Goal: Browse casually: Explore the website without a specific task or goal

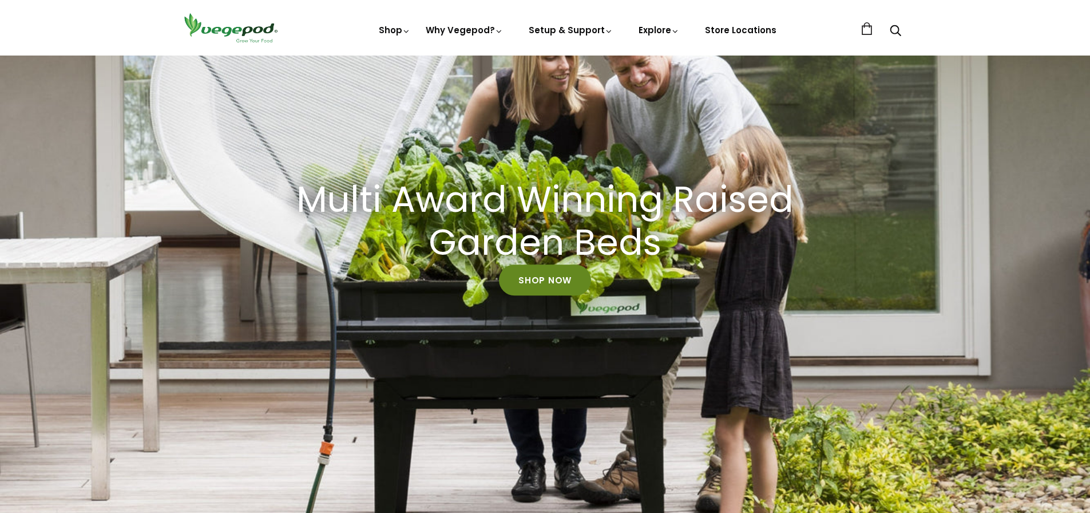
click at [532, 279] on link "Shop Now" at bounding box center [545, 279] width 92 height 31
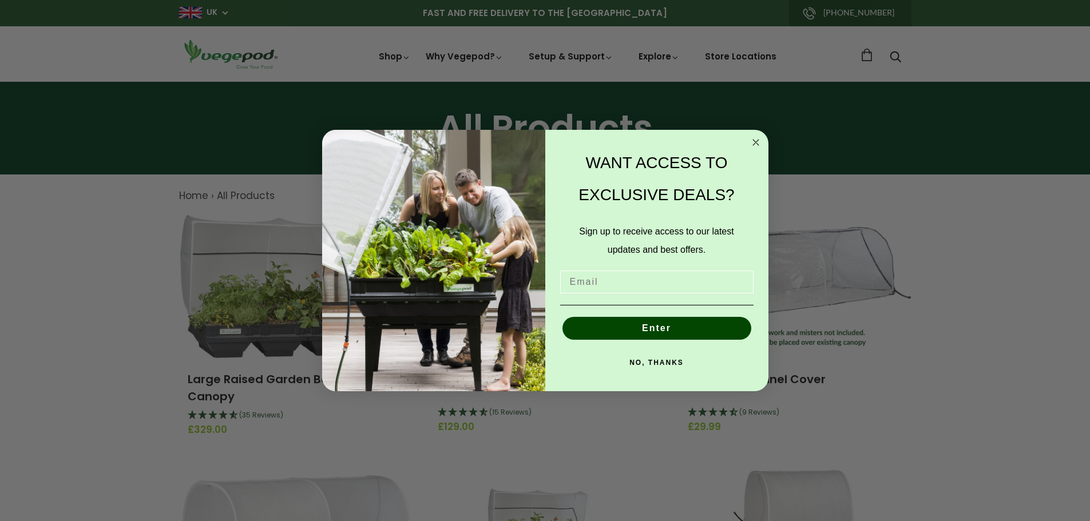
click at [583, 281] on input "Email" at bounding box center [656, 282] width 193 height 23
type input "moballard@talktalk.net"
click at [657, 330] on button "Enter" at bounding box center [656, 328] width 189 height 23
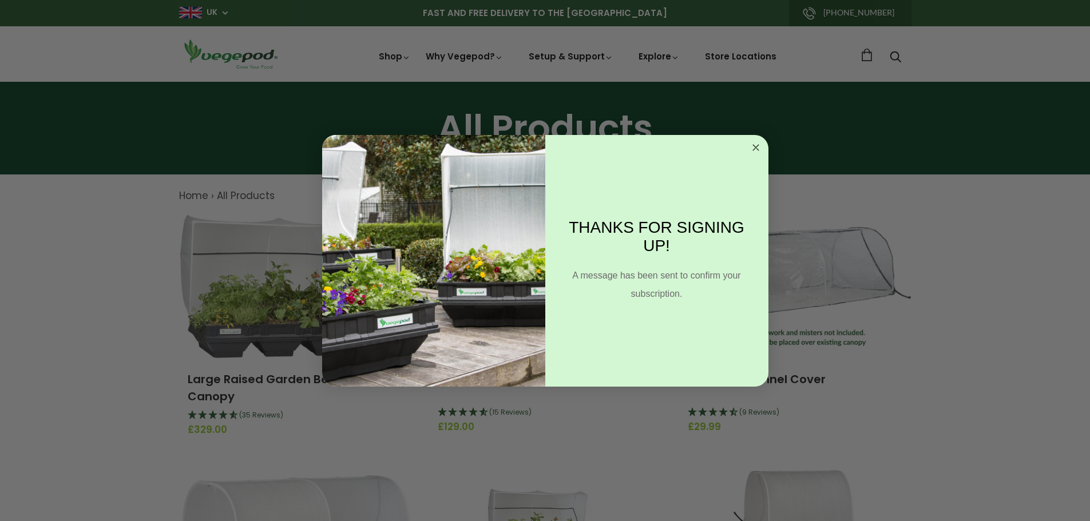
click at [752, 146] on circle "Close dialog" at bounding box center [755, 147] width 13 height 13
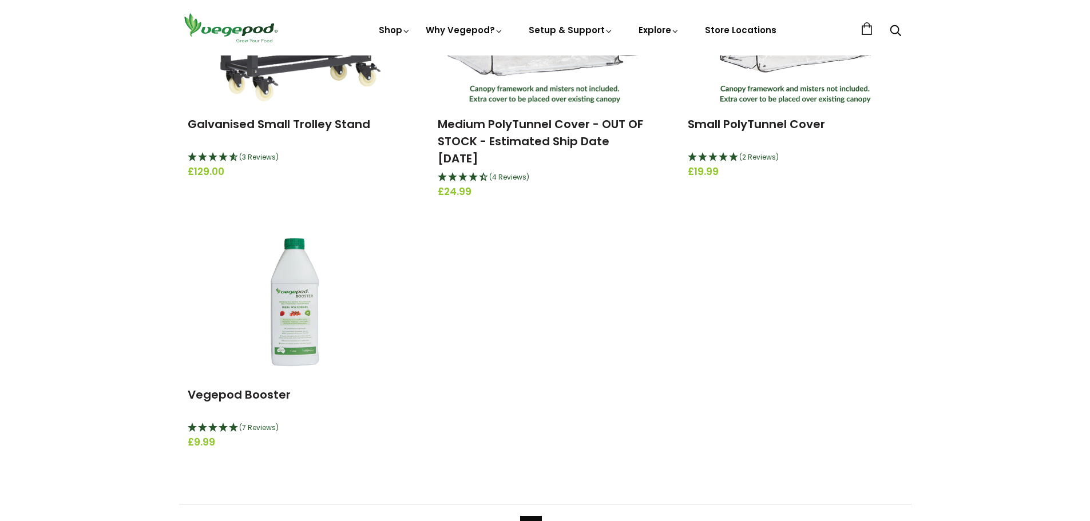
scroll to position [2460, 0]
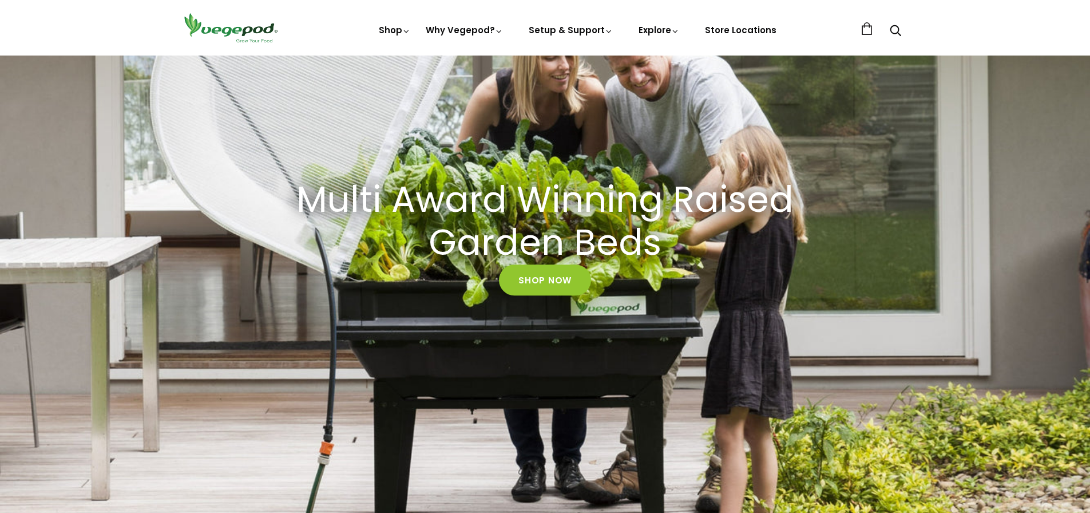
scroll to position [0, 263]
